Goal: Task Accomplishment & Management: Use online tool/utility

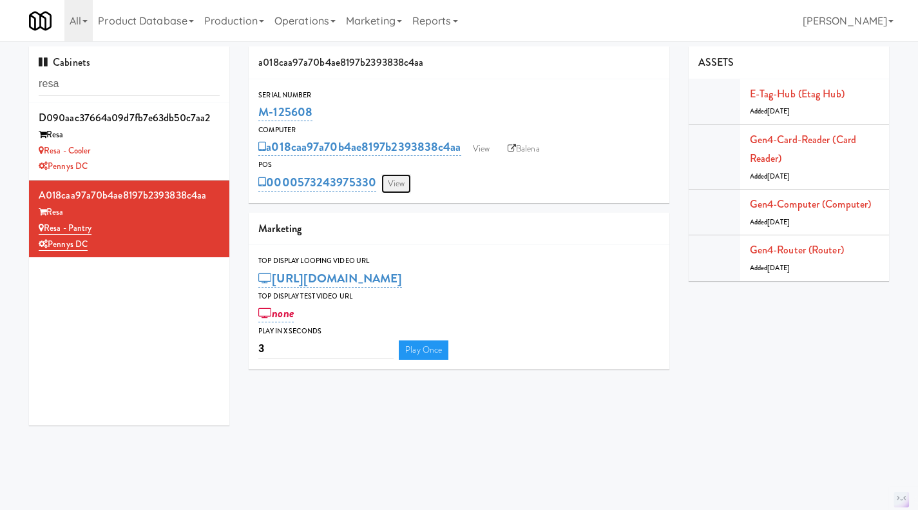
click at [406, 175] on link "View" at bounding box center [396, 183] width 30 height 19
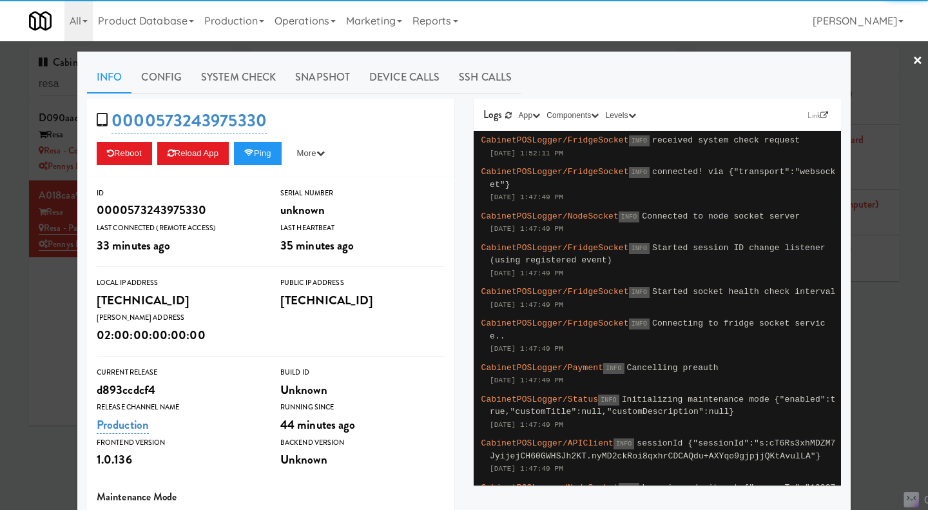
click at [10, 330] on div at bounding box center [464, 255] width 928 height 510
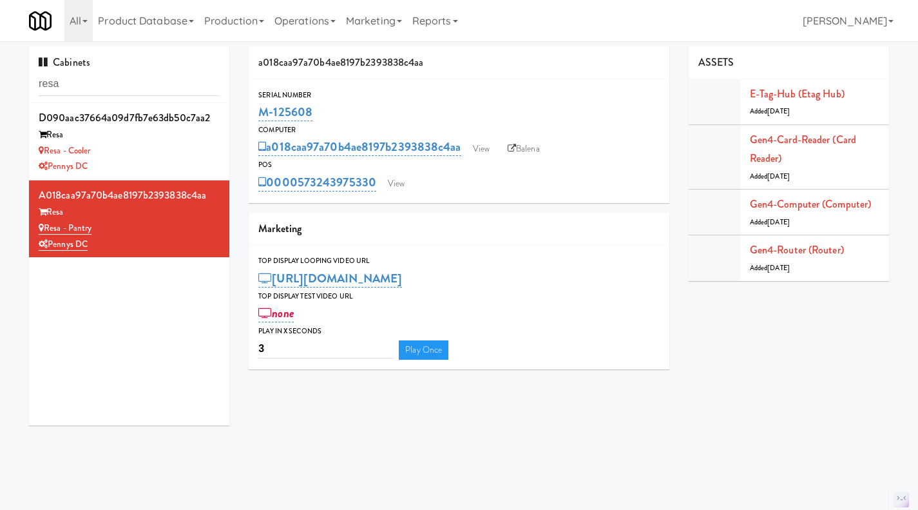
click at [482, 160] on div "POS" at bounding box center [458, 164] width 401 height 13
click at [484, 145] on link "View" at bounding box center [481, 148] width 30 height 19
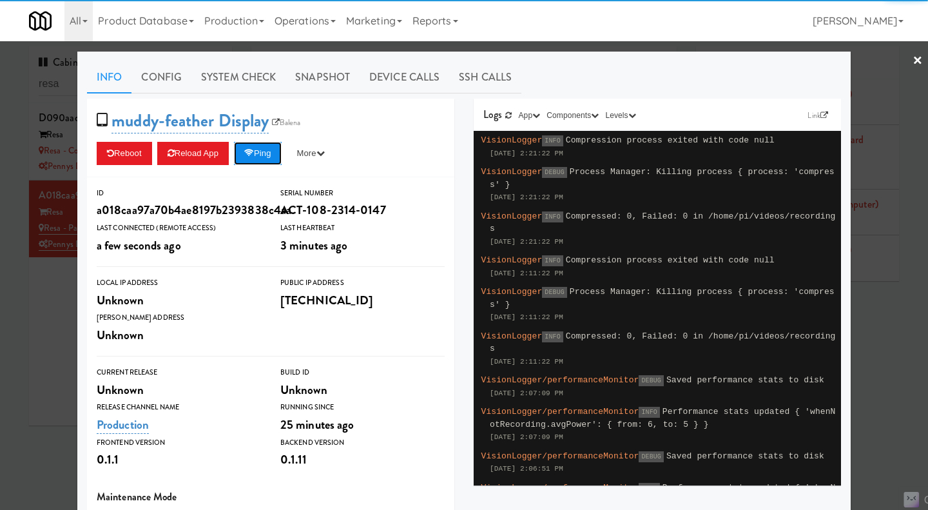
click at [269, 158] on button "Ping" at bounding box center [258, 153] width 48 height 23
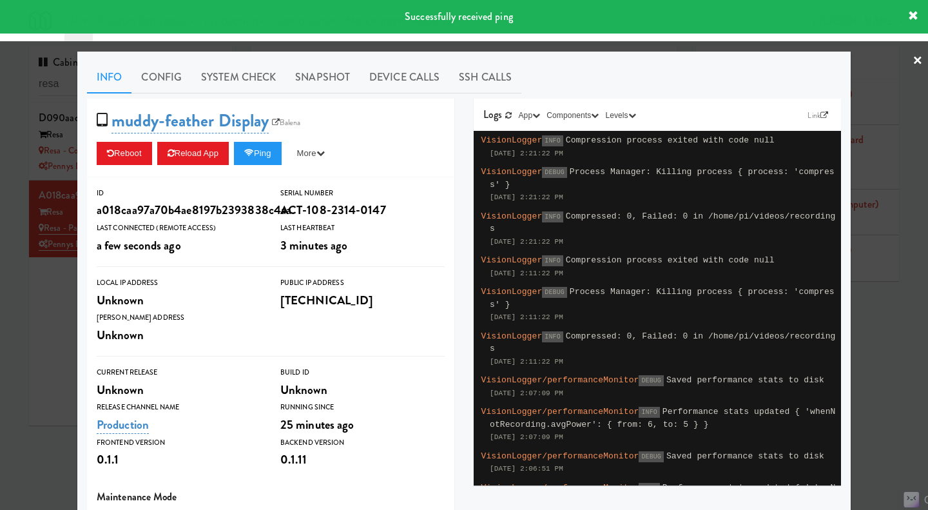
click at [52, 347] on div at bounding box center [464, 255] width 928 height 510
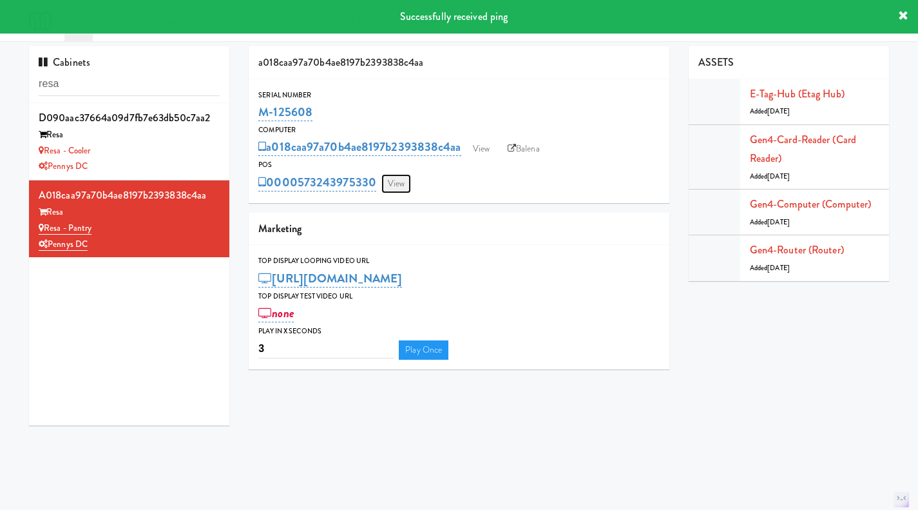
click at [403, 186] on link "View" at bounding box center [396, 183] width 30 height 19
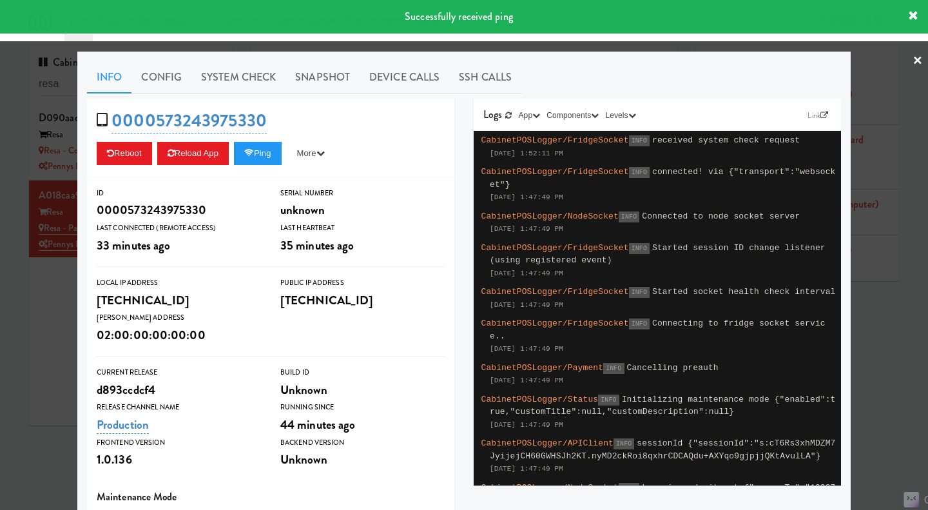
click at [50, 334] on div at bounding box center [464, 255] width 928 height 510
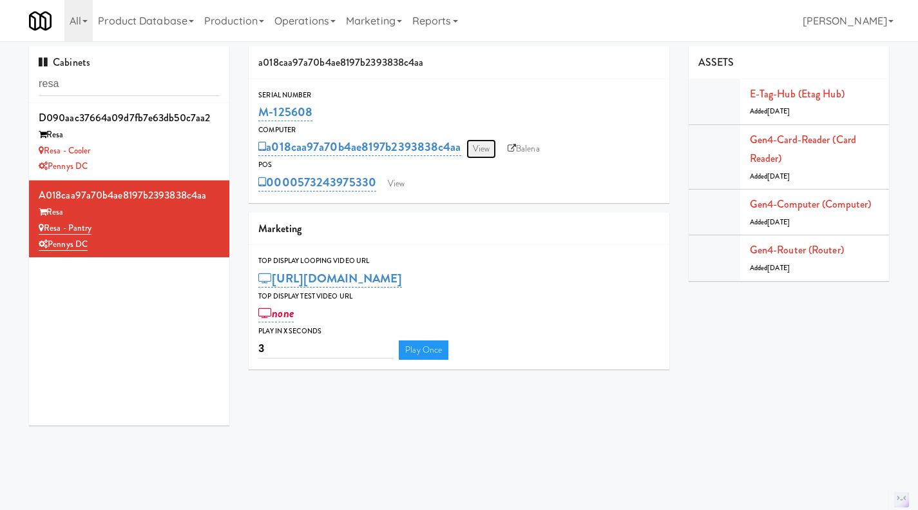
click at [490, 142] on link "View" at bounding box center [481, 148] width 30 height 19
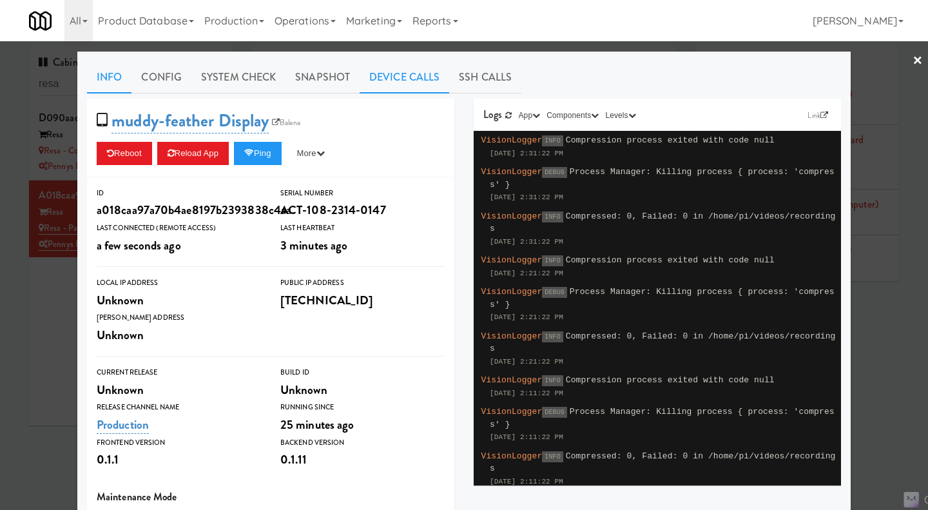
click at [378, 81] on link "Device Calls" at bounding box center [404, 77] width 90 height 32
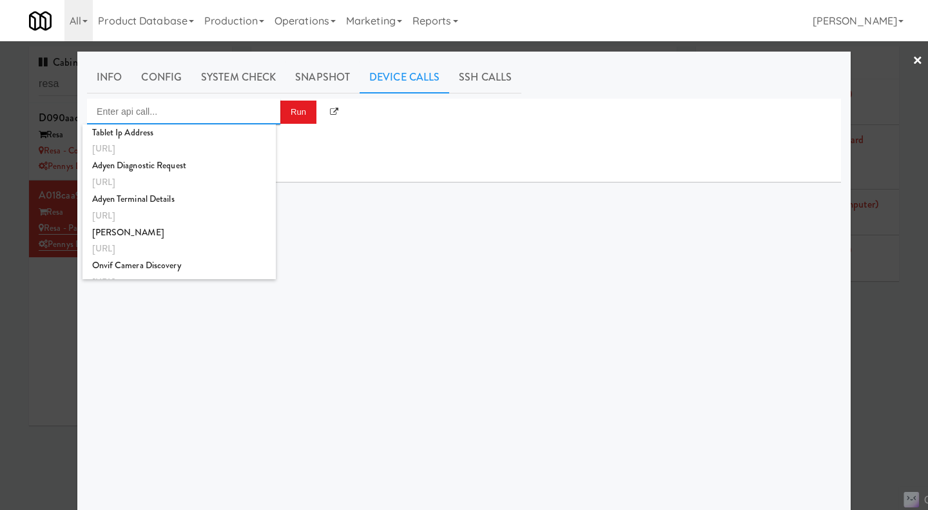
click at [194, 108] on input "Enter api call..." at bounding box center [183, 112] width 193 height 26
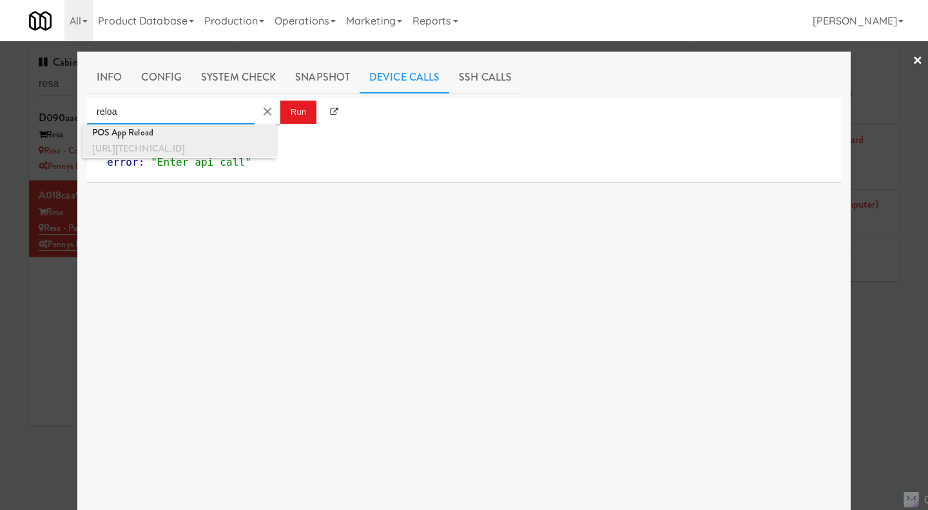
click at [201, 129] on div "POS App Reload" at bounding box center [179, 132] width 174 height 17
type input "POS App Reload"
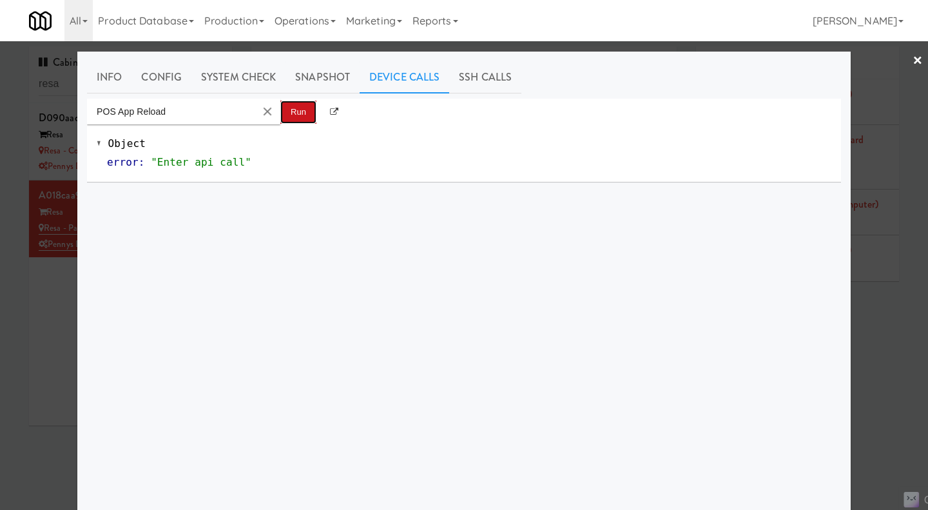
click at [289, 119] on button "Run" at bounding box center [298, 111] width 36 height 23
click at [59, 316] on div at bounding box center [464, 255] width 928 height 510
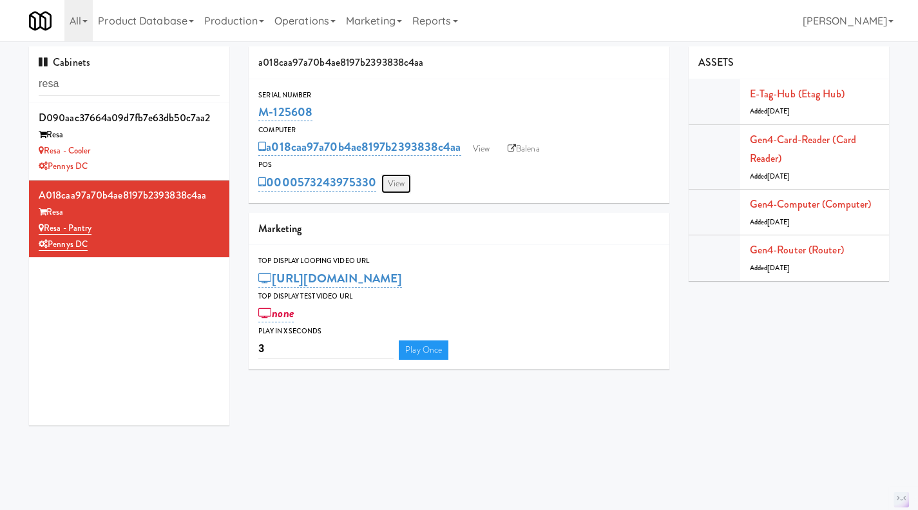
click at [395, 186] on link "View" at bounding box center [396, 183] width 30 height 19
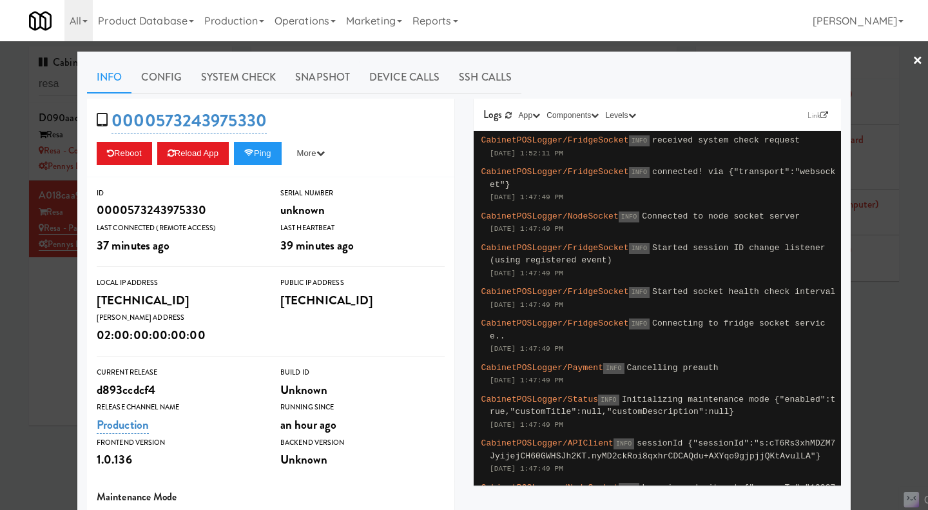
click at [57, 365] on div at bounding box center [464, 255] width 928 height 510
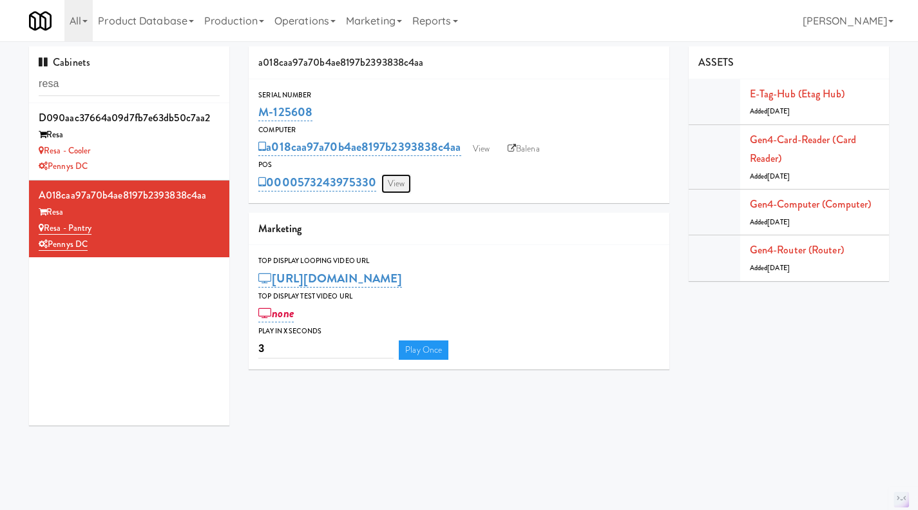
click at [410, 186] on link "View" at bounding box center [396, 183] width 30 height 19
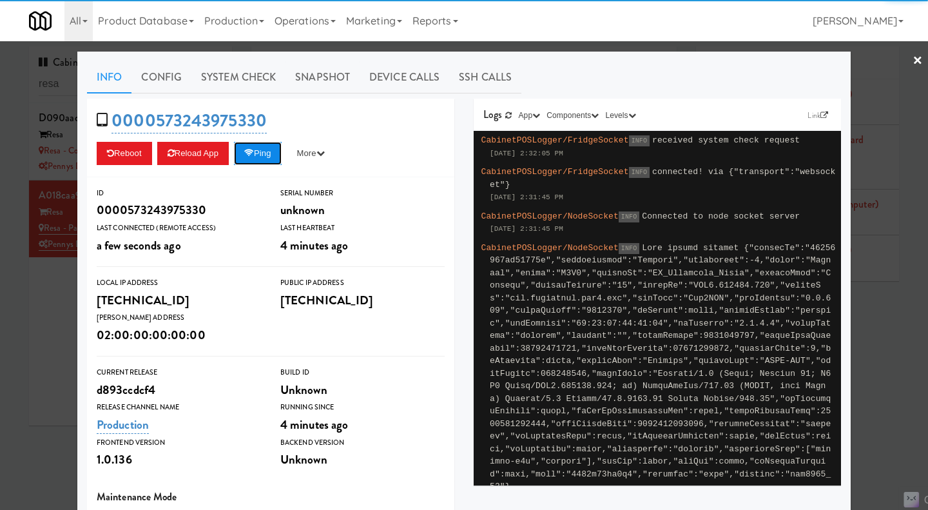
click at [261, 160] on button "Ping" at bounding box center [258, 153] width 48 height 23
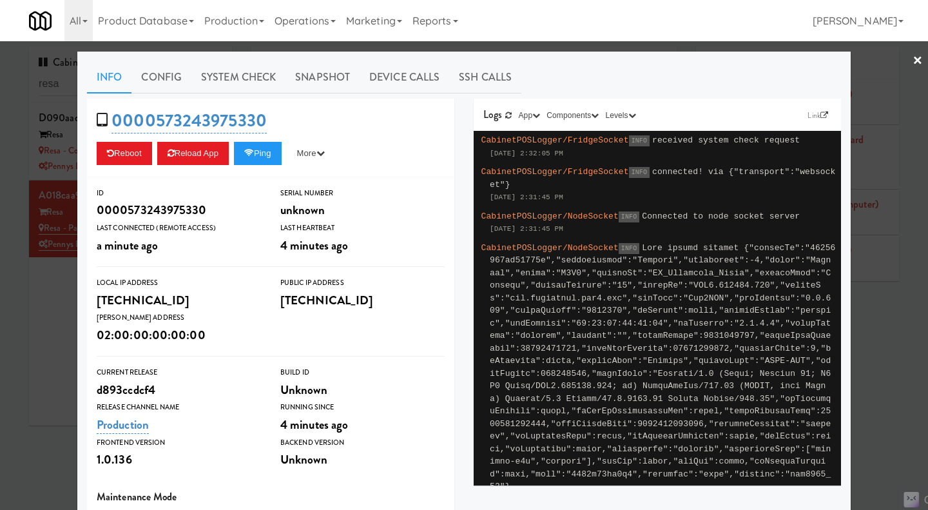
click at [50, 327] on div at bounding box center [464, 255] width 928 height 510
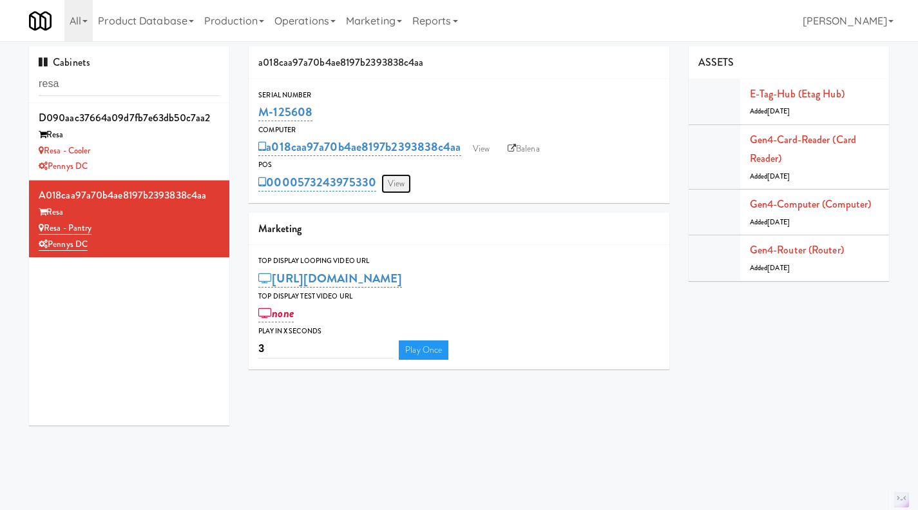
click at [406, 187] on link "View" at bounding box center [396, 183] width 30 height 19
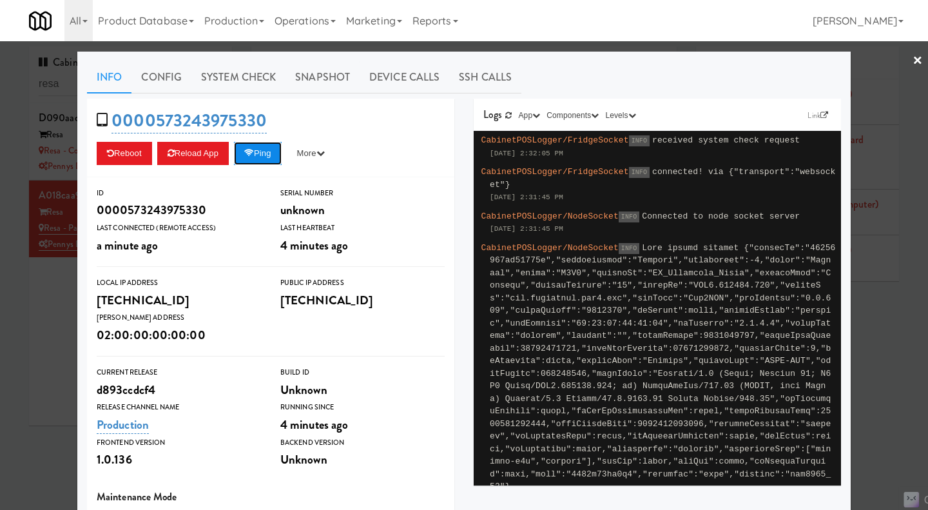
click at [265, 154] on button "Ping" at bounding box center [258, 153] width 48 height 23
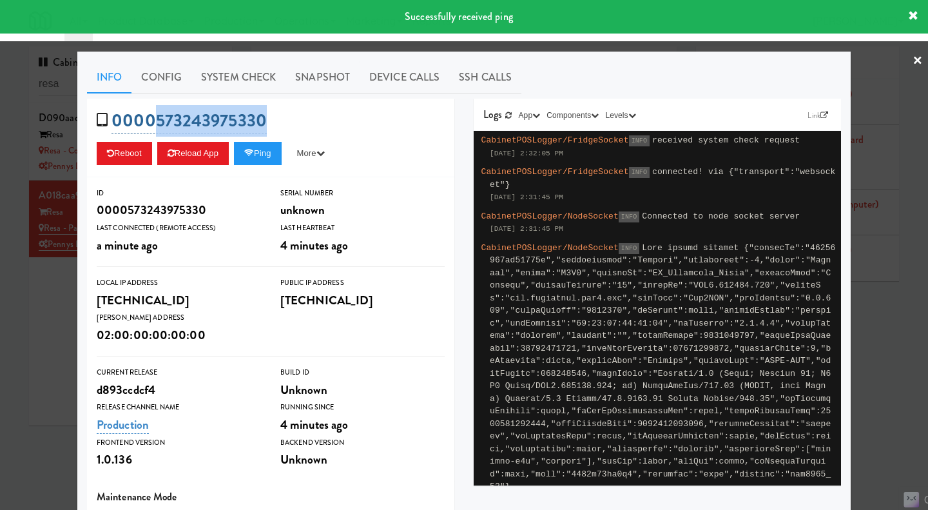
drag, startPoint x: 243, startPoint y: 119, endPoint x: 152, endPoint y: 122, distance: 91.5
click at [152, 122] on div "0000573243975330 Reboot Reload App Ping More Ping Server Restart Server Force R…" at bounding box center [270, 138] width 367 height 79
copy link "573243975330"
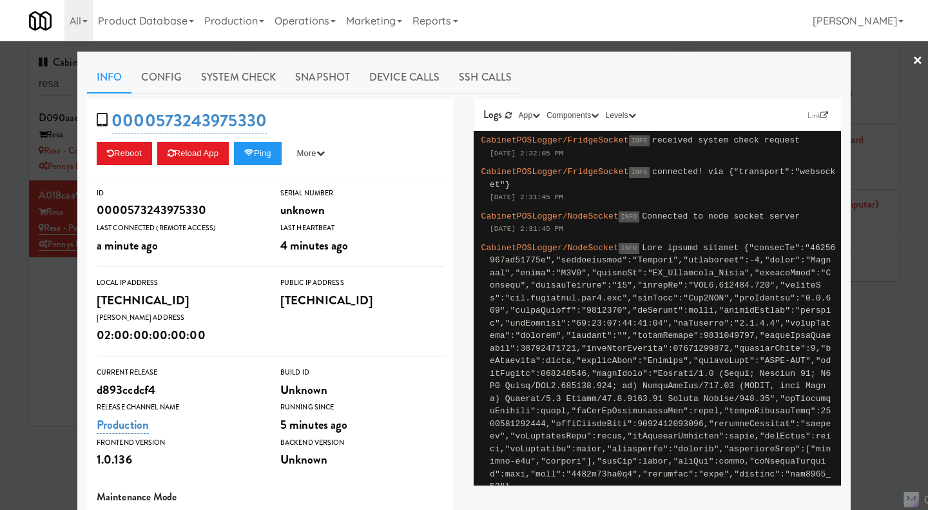
drag, startPoint x: 236, startPoint y: 73, endPoint x: 240, endPoint y: 93, distance: 21.1
click at [236, 73] on link "System Check" at bounding box center [238, 77] width 94 height 32
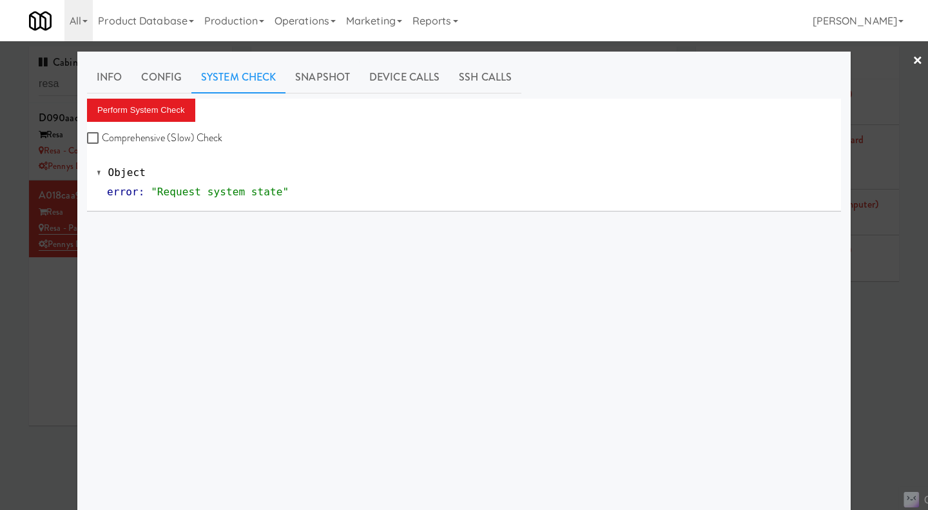
click at [196, 139] on label "Comprehensive (Slow) Check" at bounding box center [155, 137] width 136 height 19
click at [102, 139] on input "Comprehensive (Slow) Check" at bounding box center [94, 138] width 15 height 10
checkbox input "true"
click at [154, 111] on button "Perform System Check" at bounding box center [141, 110] width 108 height 23
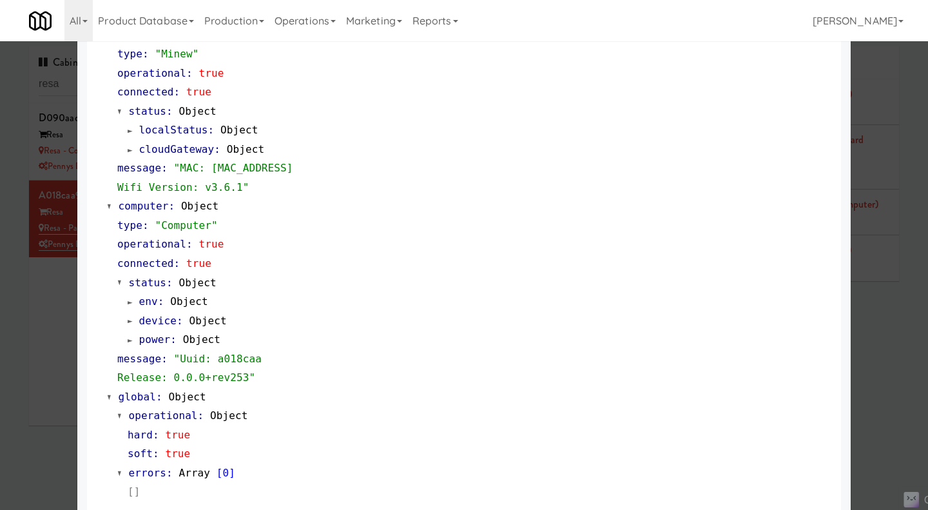
scroll to position [1100, 0]
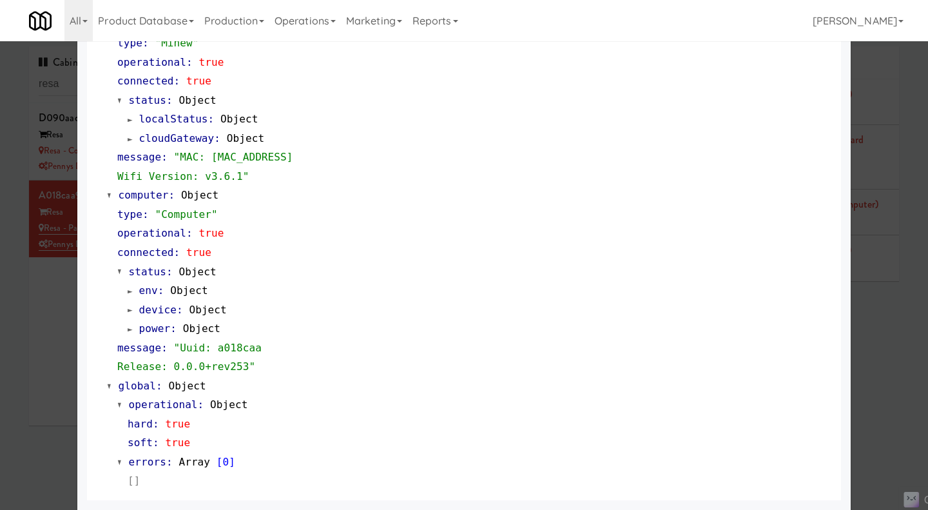
click at [914, 222] on div at bounding box center [464, 255] width 928 height 510
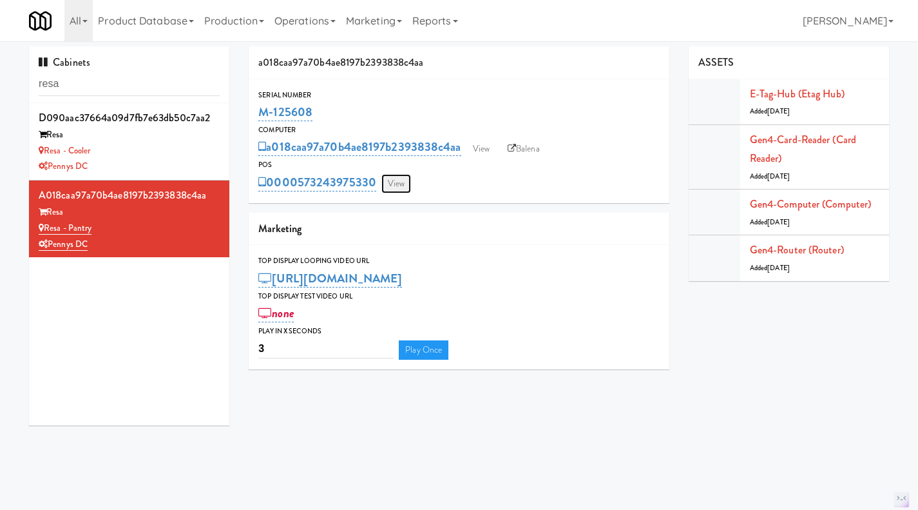
click at [402, 180] on link "View" at bounding box center [396, 183] width 30 height 19
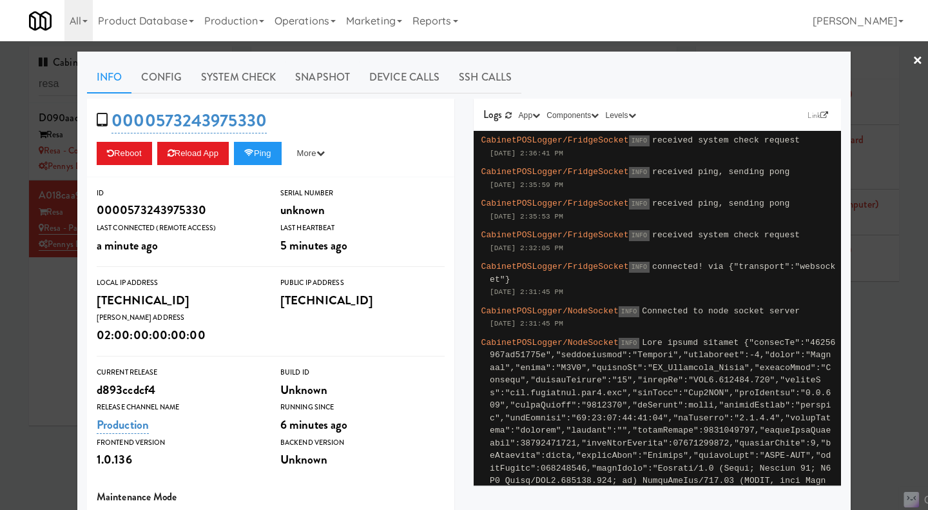
click at [57, 310] on div at bounding box center [464, 255] width 928 height 510
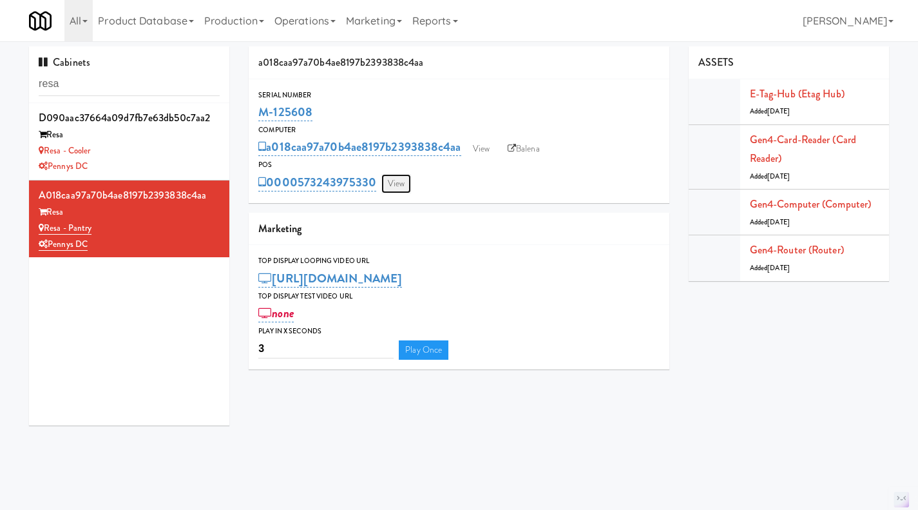
click at [396, 183] on link "View" at bounding box center [396, 183] width 30 height 19
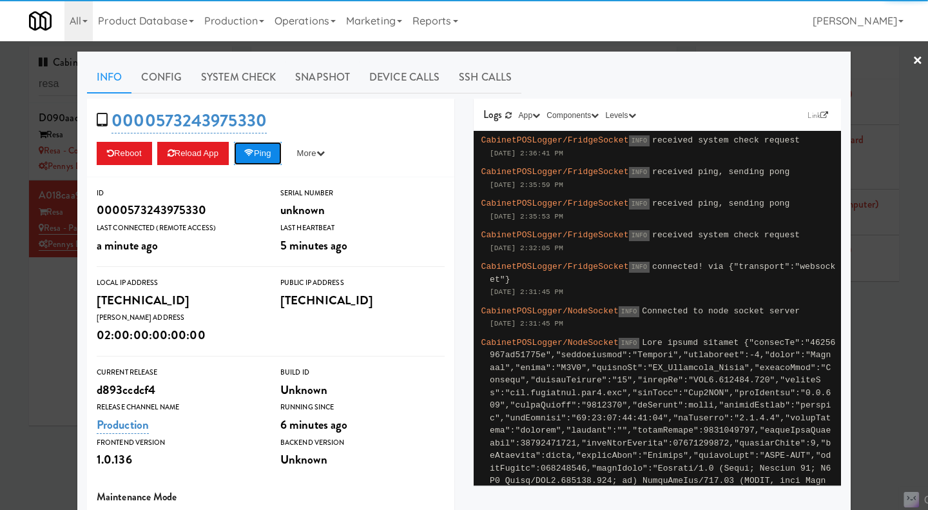
click at [254, 164] on button "Ping" at bounding box center [258, 153] width 48 height 23
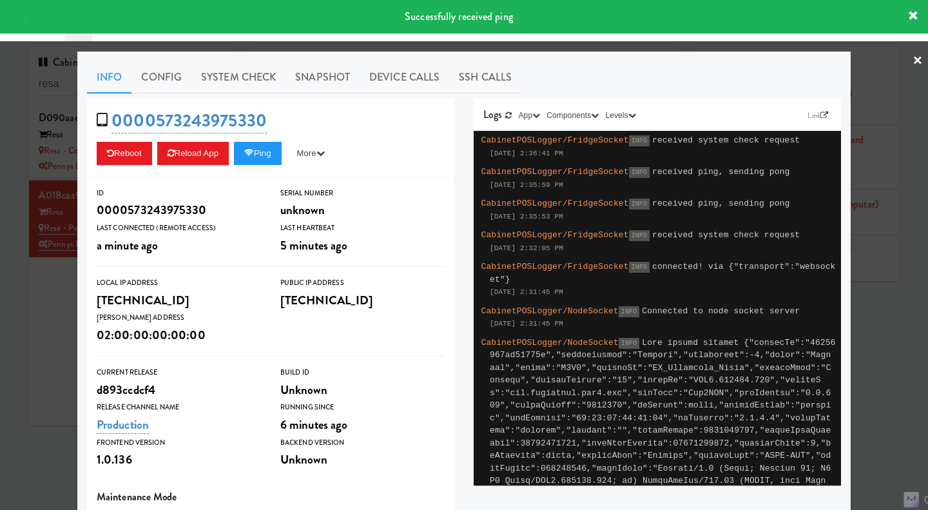
click at [44, 319] on div at bounding box center [464, 255] width 928 height 510
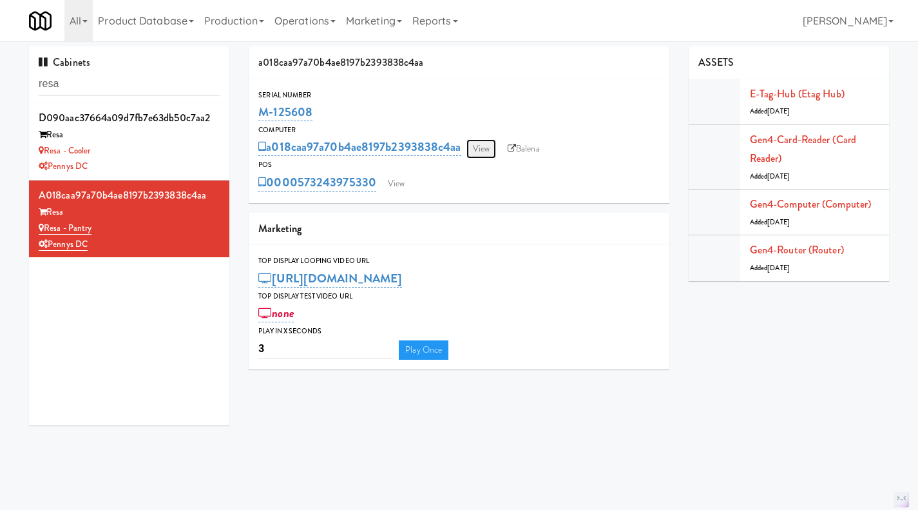
click at [482, 157] on link "View" at bounding box center [481, 148] width 30 height 19
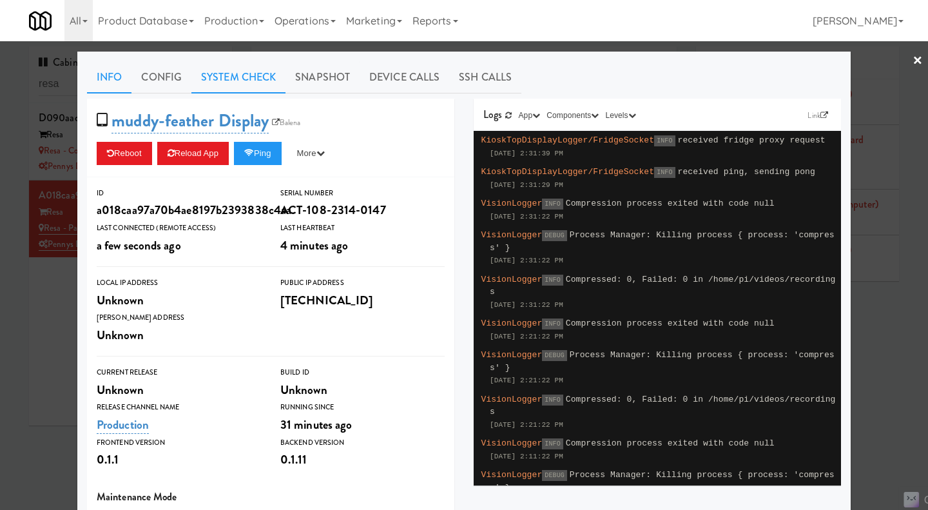
click at [250, 64] on link "System Check" at bounding box center [238, 77] width 94 height 32
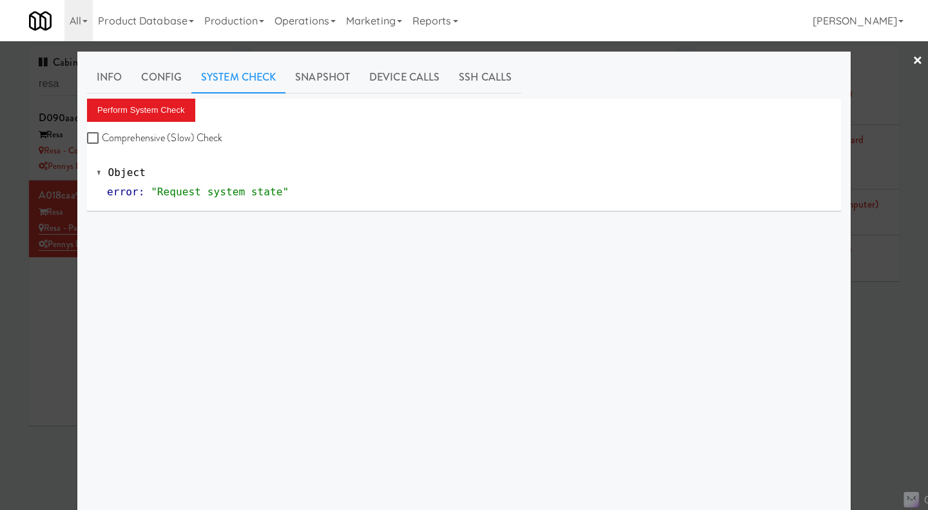
click at [192, 133] on label "Comprehensive (Slow) Check" at bounding box center [155, 137] width 136 height 19
click at [102, 133] on input "Comprehensive (Slow) Check" at bounding box center [94, 138] width 15 height 10
checkbox input "true"
click at [171, 106] on button "Perform System Check" at bounding box center [141, 110] width 108 height 23
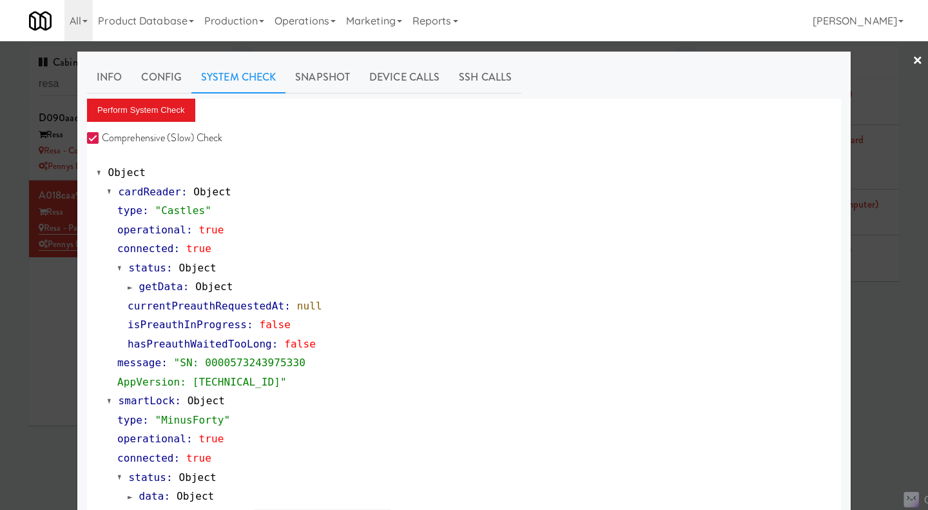
click at [869, 384] on div at bounding box center [464, 255] width 928 height 510
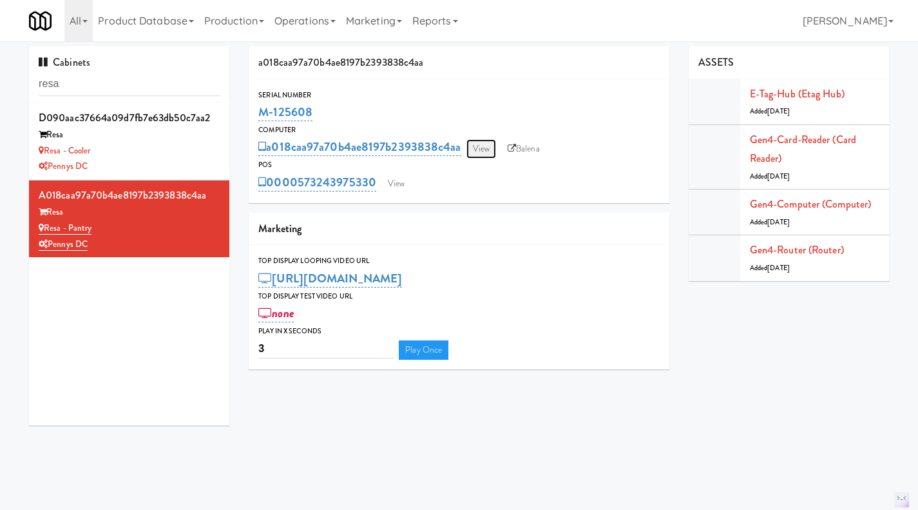
click at [480, 143] on link "View" at bounding box center [481, 148] width 30 height 19
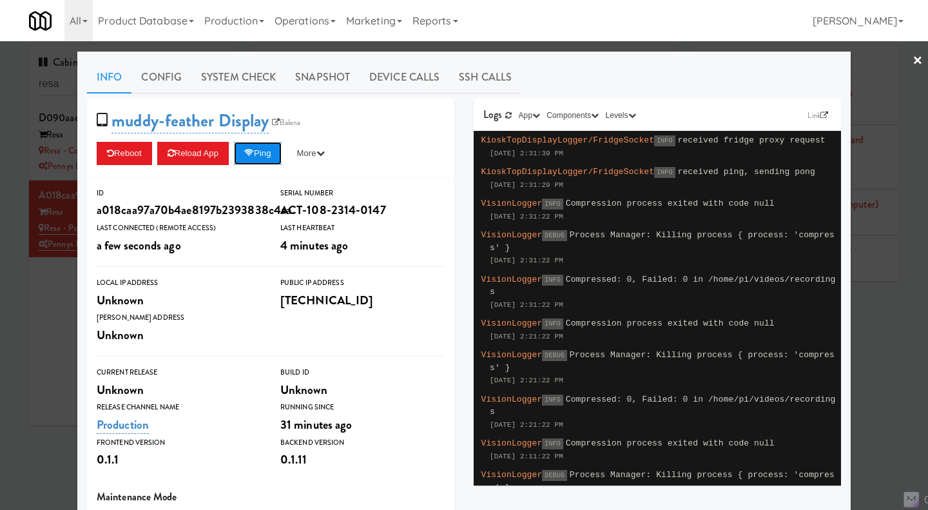
click at [272, 152] on button "Ping" at bounding box center [258, 153] width 48 height 23
click at [39, 307] on div at bounding box center [464, 255] width 928 height 510
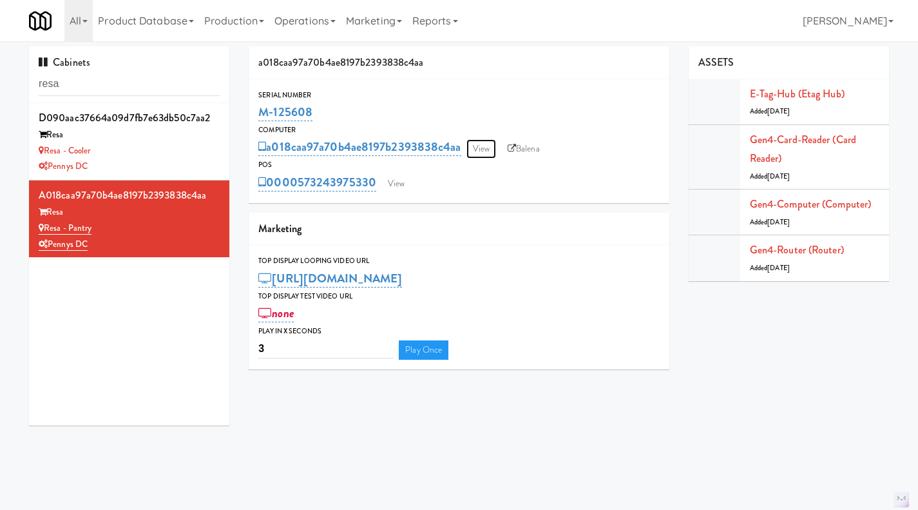
click at [480, 152] on link "View" at bounding box center [481, 148] width 30 height 19
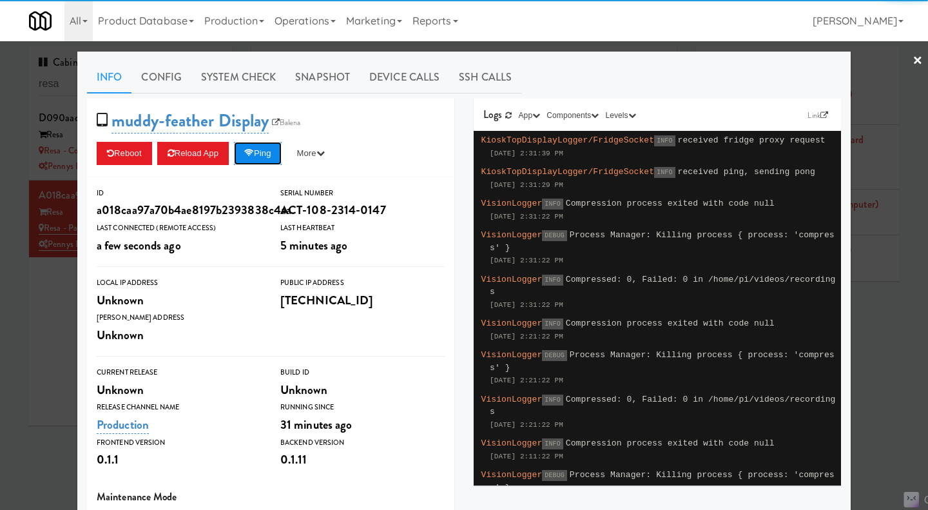
click at [281, 150] on button "Ping" at bounding box center [258, 153] width 48 height 23
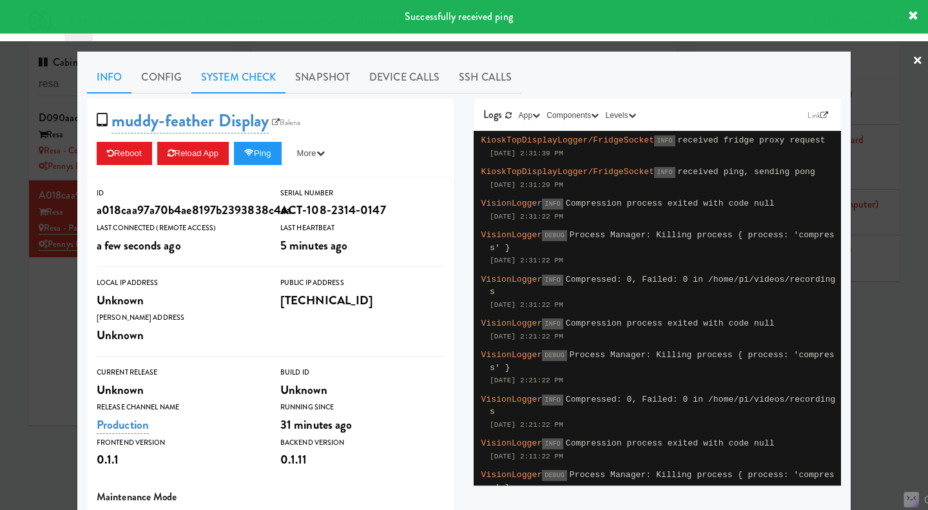
click at [224, 81] on link "System Check" at bounding box center [238, 77] width 94 height 32
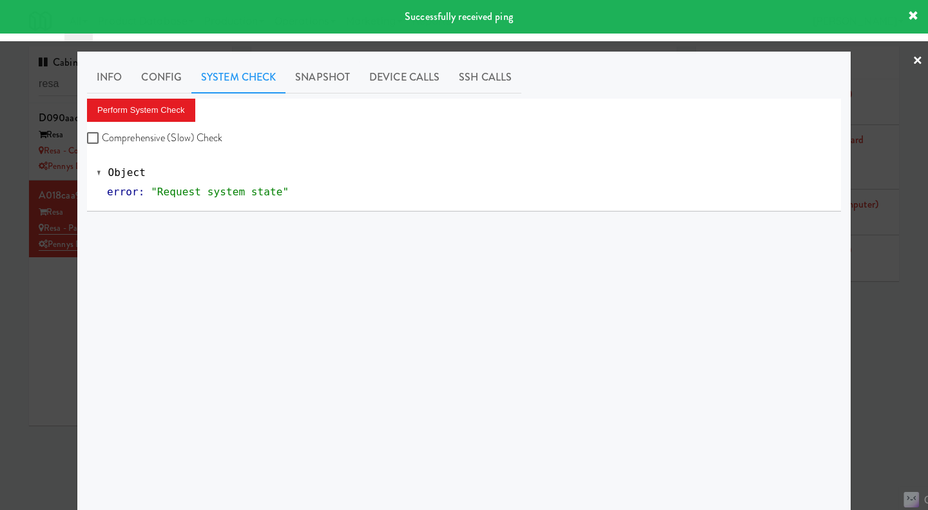
click at [195, 133] on label "Comprehensive (Slow) Check" at bounding box center [155, 137] width 136 height 19
click at [102, 133] on input "Comprehensive (Slow) Check" at bounding box center [94, 138] width 15 height 10
checkbox input "true"
click at [160, 106] on button "Perform System Check" at bounding box center [141, 110] width 108 height 23
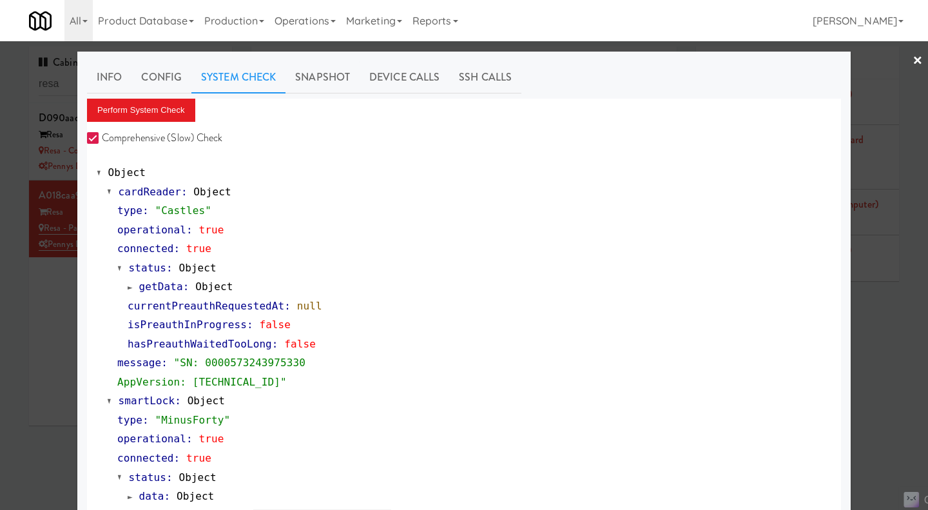
click at [59, 290] on div at bounding box center [464, 255] width 928 height 510
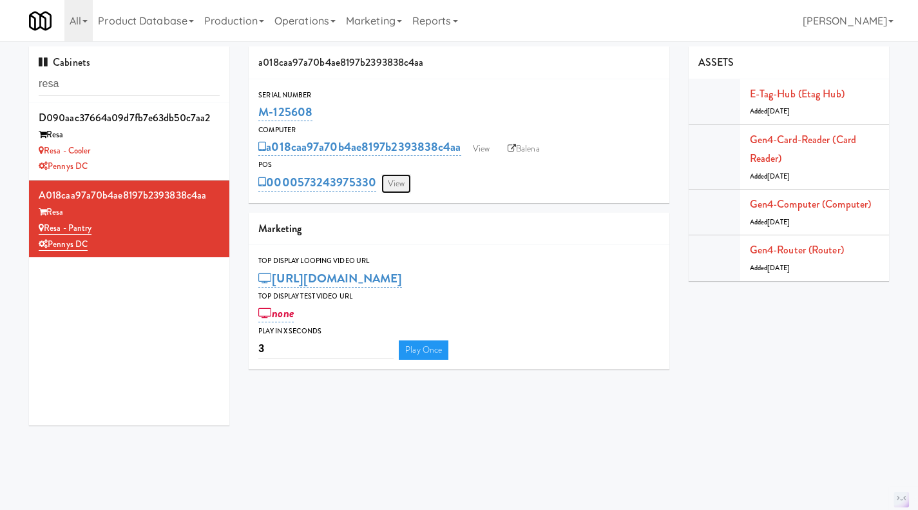
click at [405, 182] on link "View" at bounding box center [396, 183] width 30 height 19
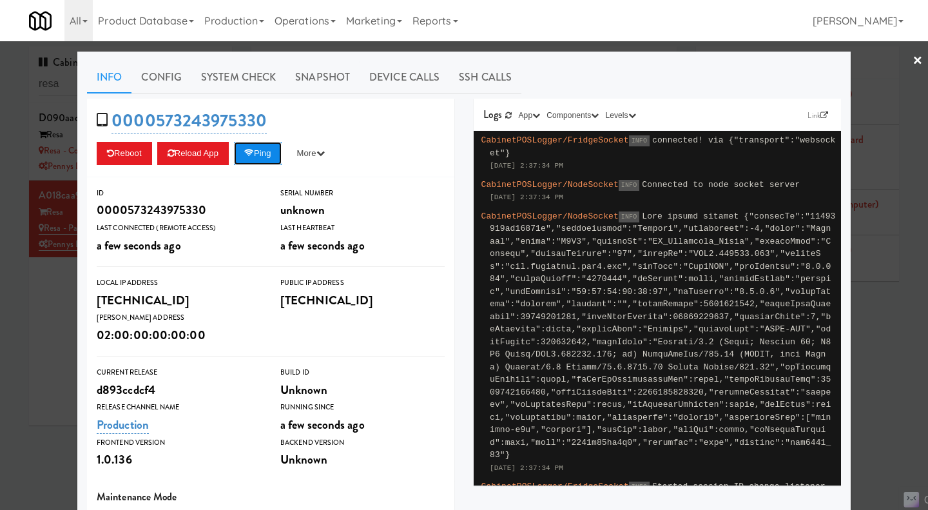
click at [249, 157] on icon at bounding box center [249, 153] width 10 height 8
click at [55, 303] on div at bounding box center [464, 255] width 928 height 510
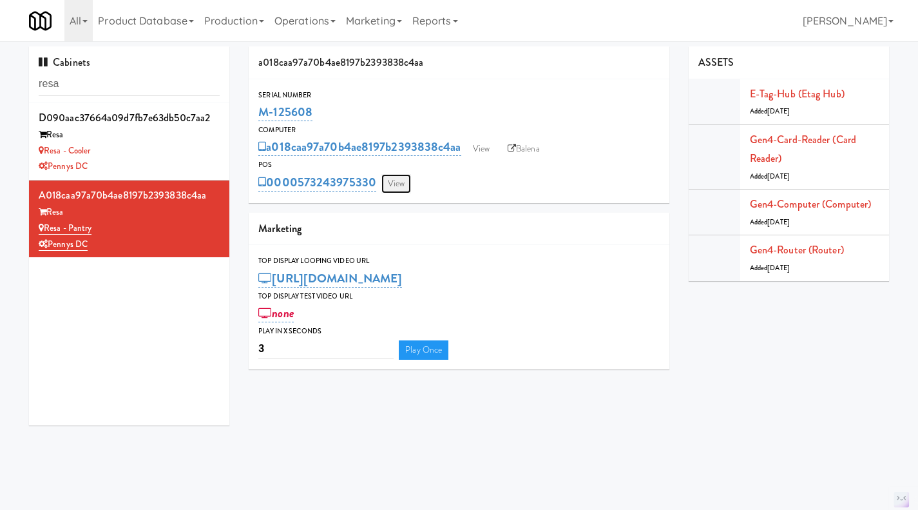
click at [399, 178] on link "View" at bounding box center [396, 183] width 30 height 19
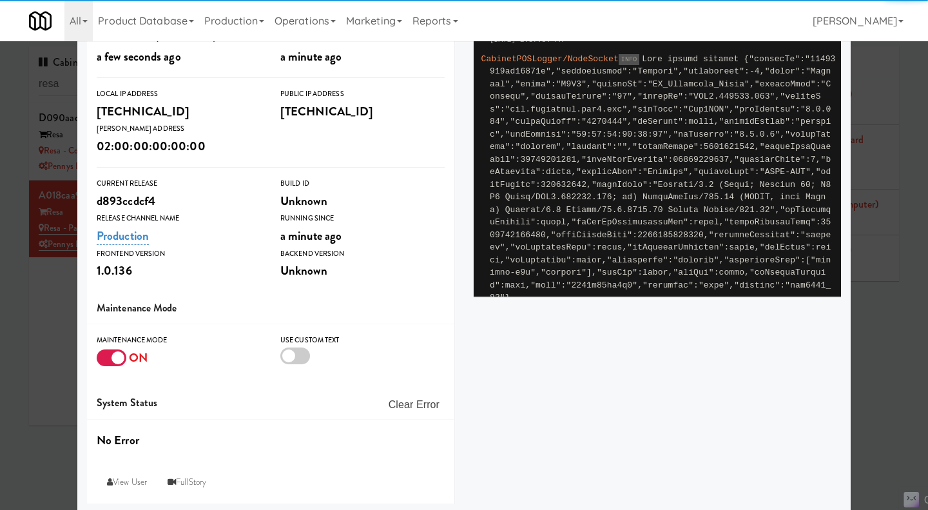
scroll to position [192, 0]
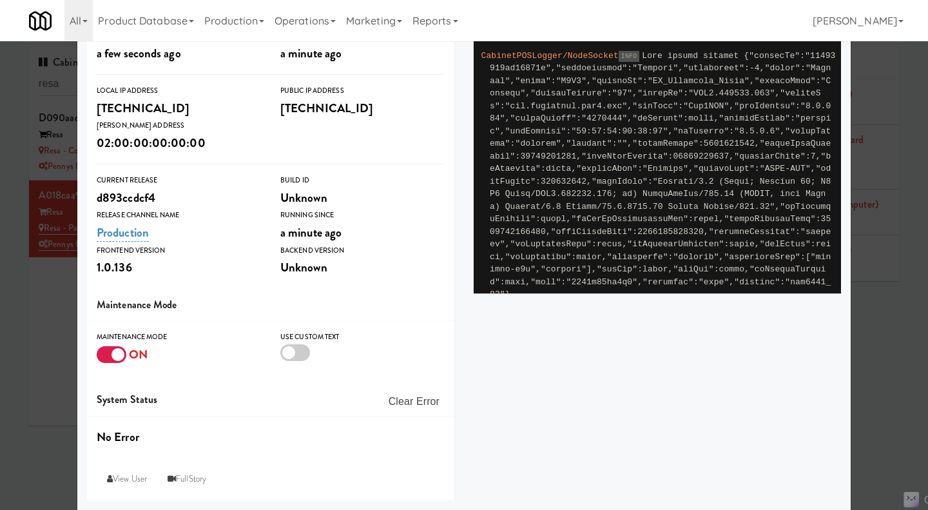
click at [107, 350] on div at bounding box center [112, 354] width 30 height 17
click at [0, 0] on input "checkbox" at bounding box center [0, 0] width 0 height 0
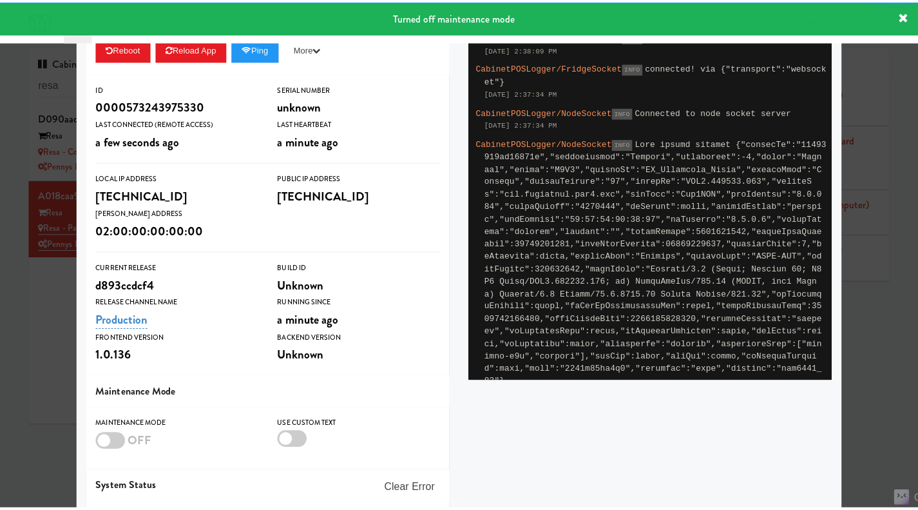
scroll to position [0, 0]
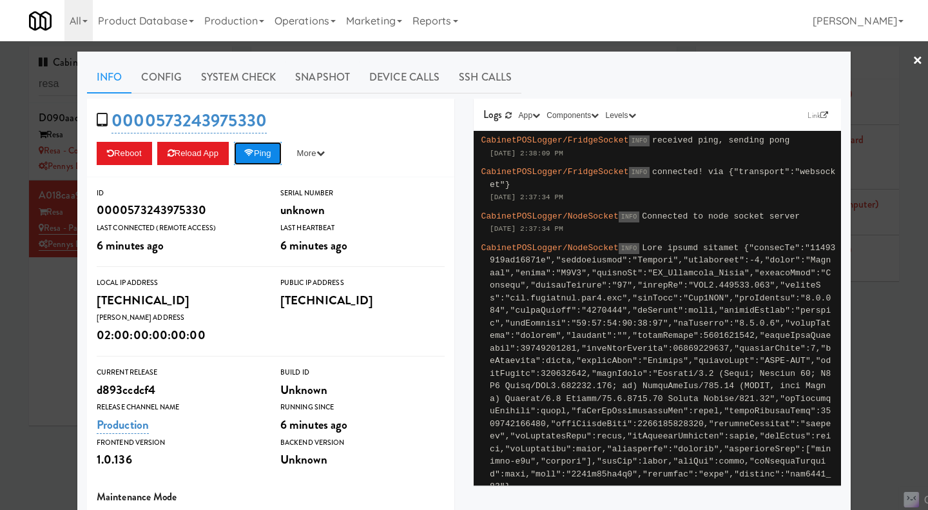
click at [257, 155] on button "Ping" at bounding box center [258, 153] width 48 height 23
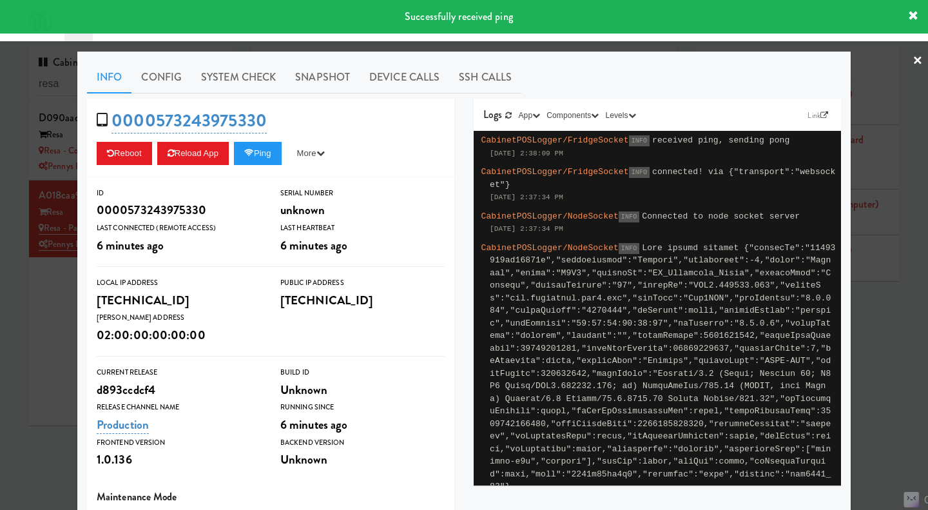
click at [60, 302] on div at bounding box center [464, 255] width 928 height 510
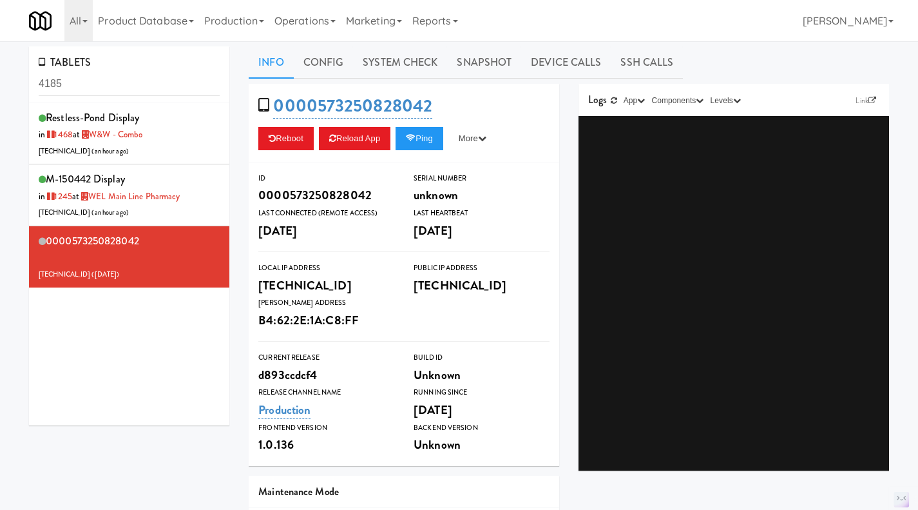
click at [148, 80] on input "4185" at bounding box center [129, 84] width 181 height 24
click at [319, 19] on link "Operations" at bounding box center [304, 20] width 71 height 41
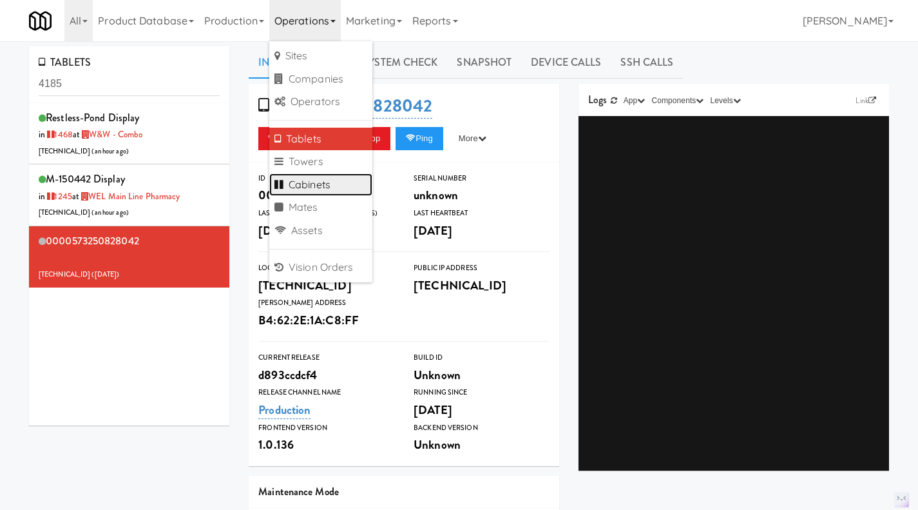
click at [332, 181] on link "Cabinets" at bounding box center [320, 184] width 103 height 23
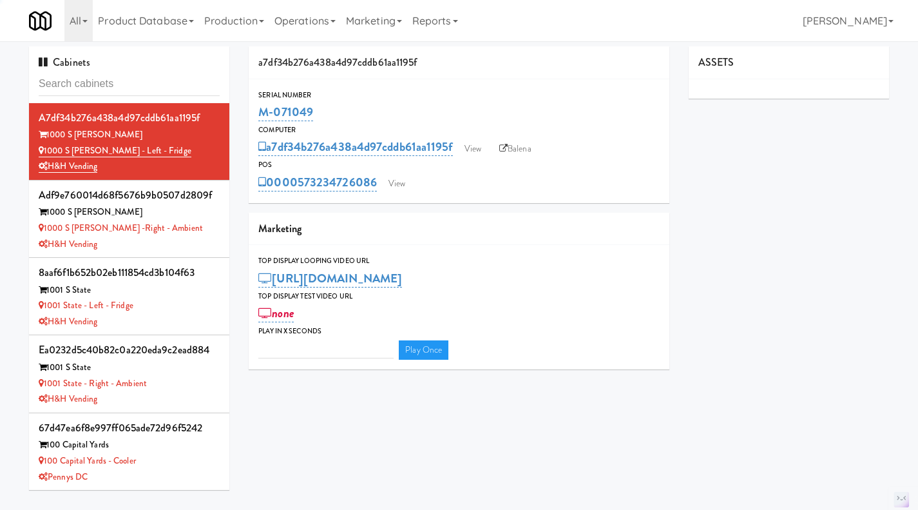
type input "3"
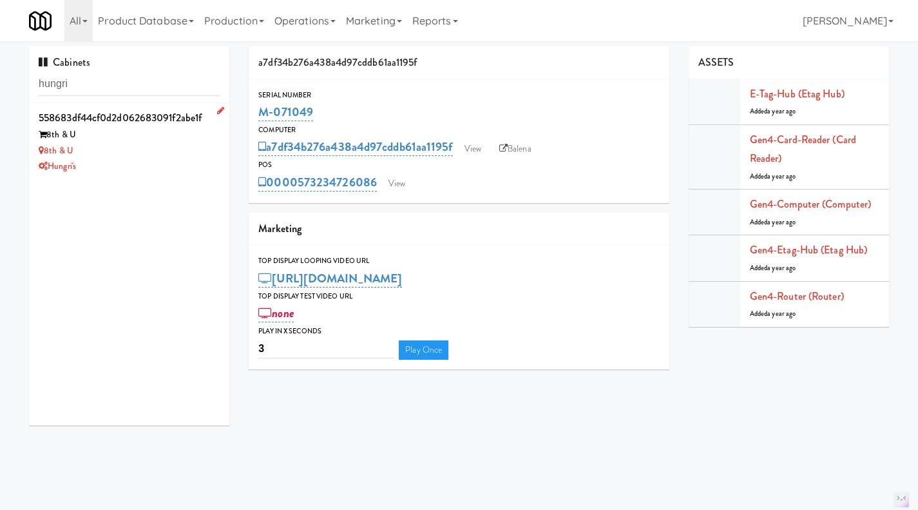
type input "hungri"
drag, startPoint x: 90, startPoint y: 168, endPoint x: 46, endPoint y: 155, distance: 45.7
click at [46, 155] on div "558683df44cf0d2d062683091f2abe1f 8th & U 8th & U Hungri's" at bounding box center [129, 141] width 181 height 66
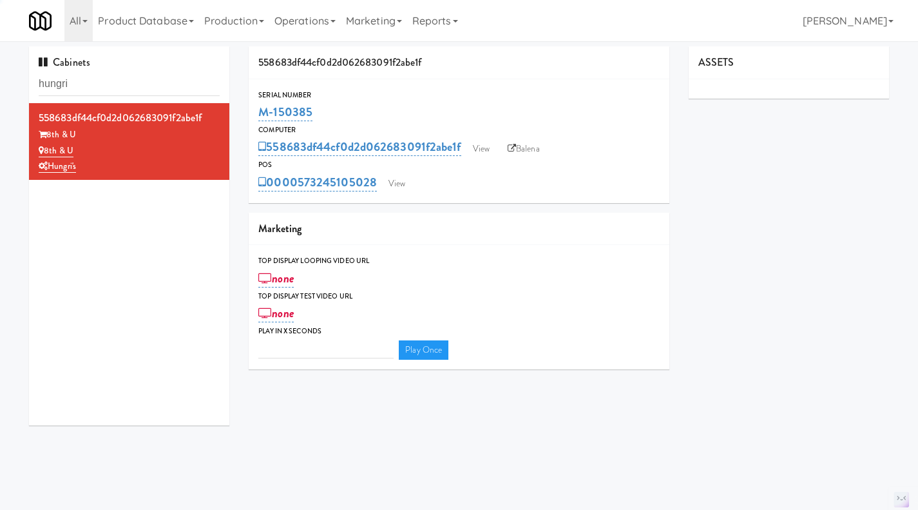
type input "3"
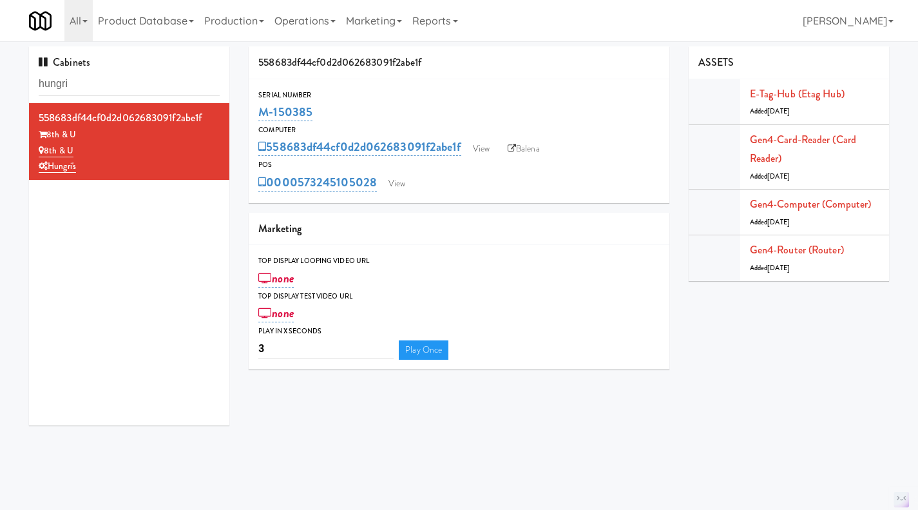
click at [529, 89] on div "Serial Number" at bounding box center [458, 95] width 401 height 13
